Goal: Check status: Check status

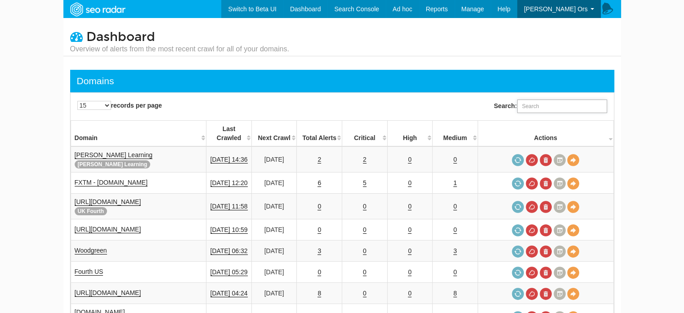
click at [546, 108] on input "Search:" at bounding box center [562, 105] width 90 height 13
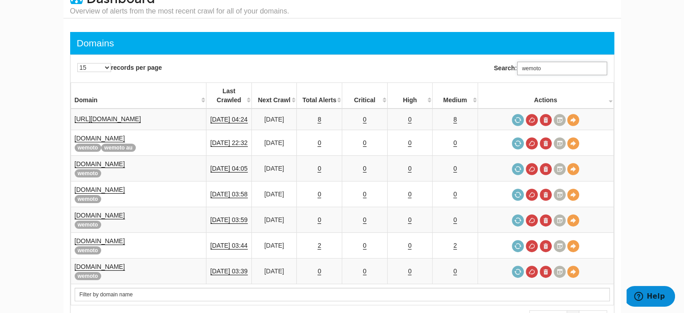
scroll to position [28, 0]
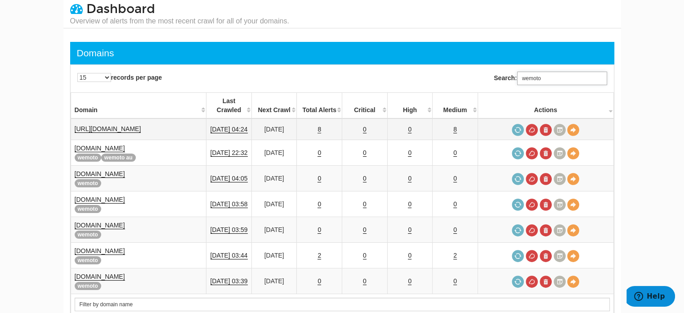
type input "wemoto"
click at [321, 126] on link "8" at bounding box center [320, 130] width 4 height 8
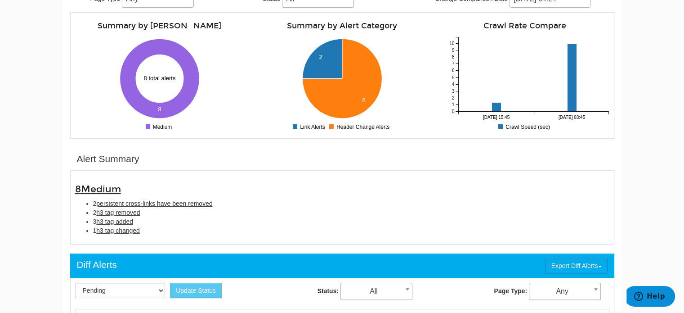
scroll to position [145, 0]
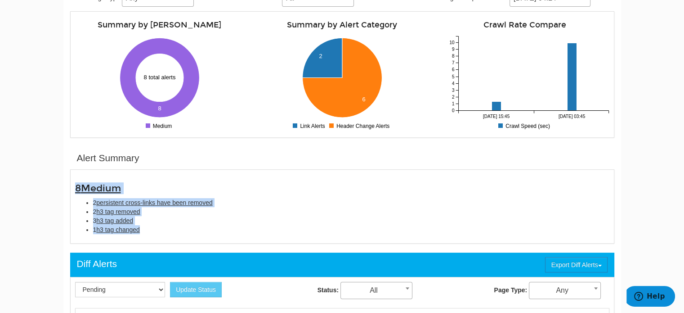
drag, startPoint x: 70, startPoint y: 184, endPoint x: 162, endPoint y: 229, distance: 102.2
click at [162, 229] on div "8 Medium 2 persistent cross-links have been removed 2 h3 tag removed 3 h3 tag a…" at bounding box center [342, 208] width 548 height 51
copy div "8 Medium 2 persistent cross-links have been removed 2 h3 tag removed 3 h3 tag a…"
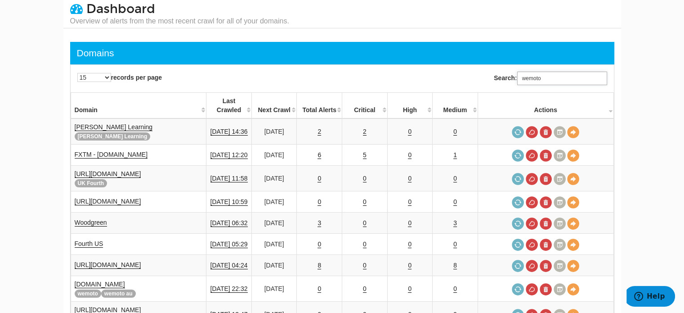
click at [558, 79] on input "wemoto" at bounding box center [562, 78] width 90 height 13
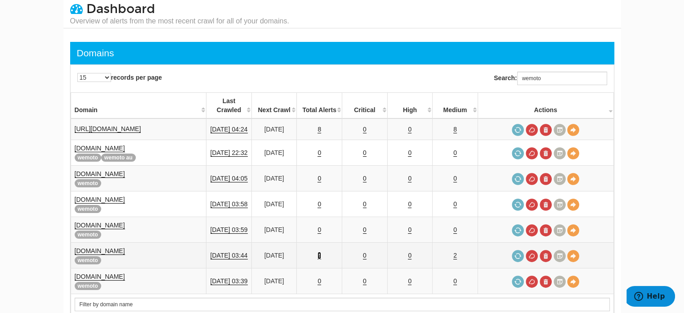
click at [321, 252] on link "2" at bounding box center [320, 256] width 4 height 8
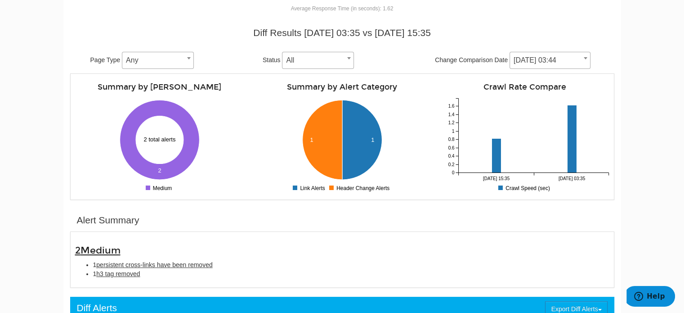
scroll to position [141, 0]
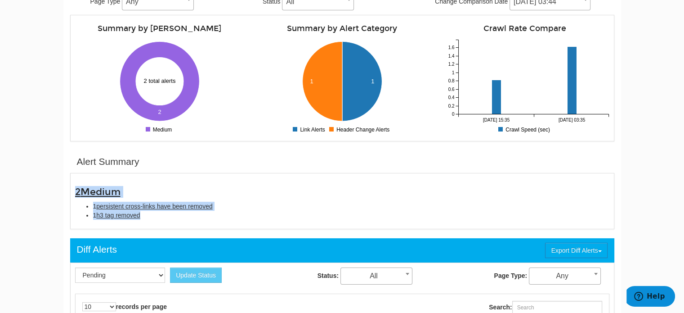
drag, startPoint x: 73, startPoint y: 181, endPoint x: 152, endPoint y: 216, distance: 85.8
click at [152, 216] on div "2 Medium 1 persistent cross-links have been removed 1 h3 tag removed" at bounding box center [342, 201] width 548 height 46
copy div "2 Medium 1 persistent cross-links have been removed 1 h3 tag removed"
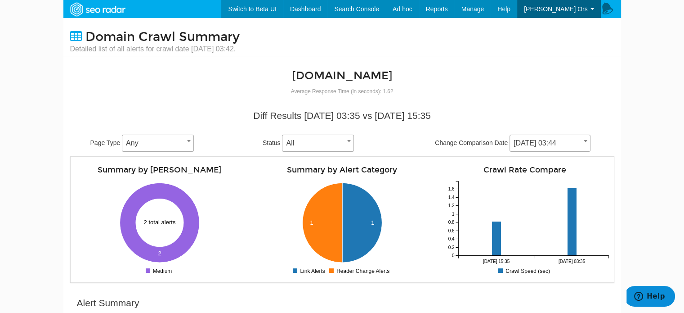
scroll to position [16, 0]
